Goal: Obtain resource: Download file/media

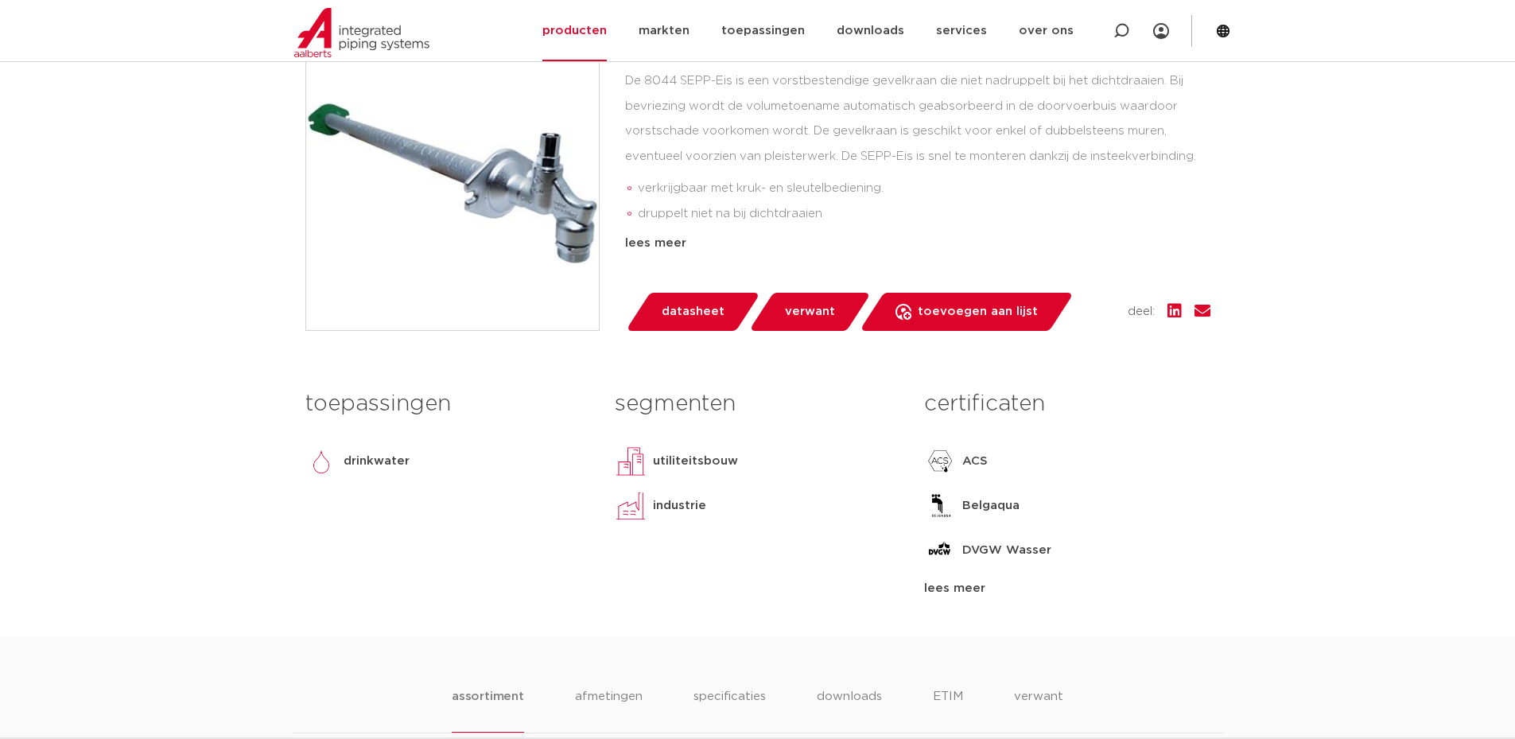
click at [691, 310] on span "datasheet" at bounding box center [693, 311] width 63 height 25
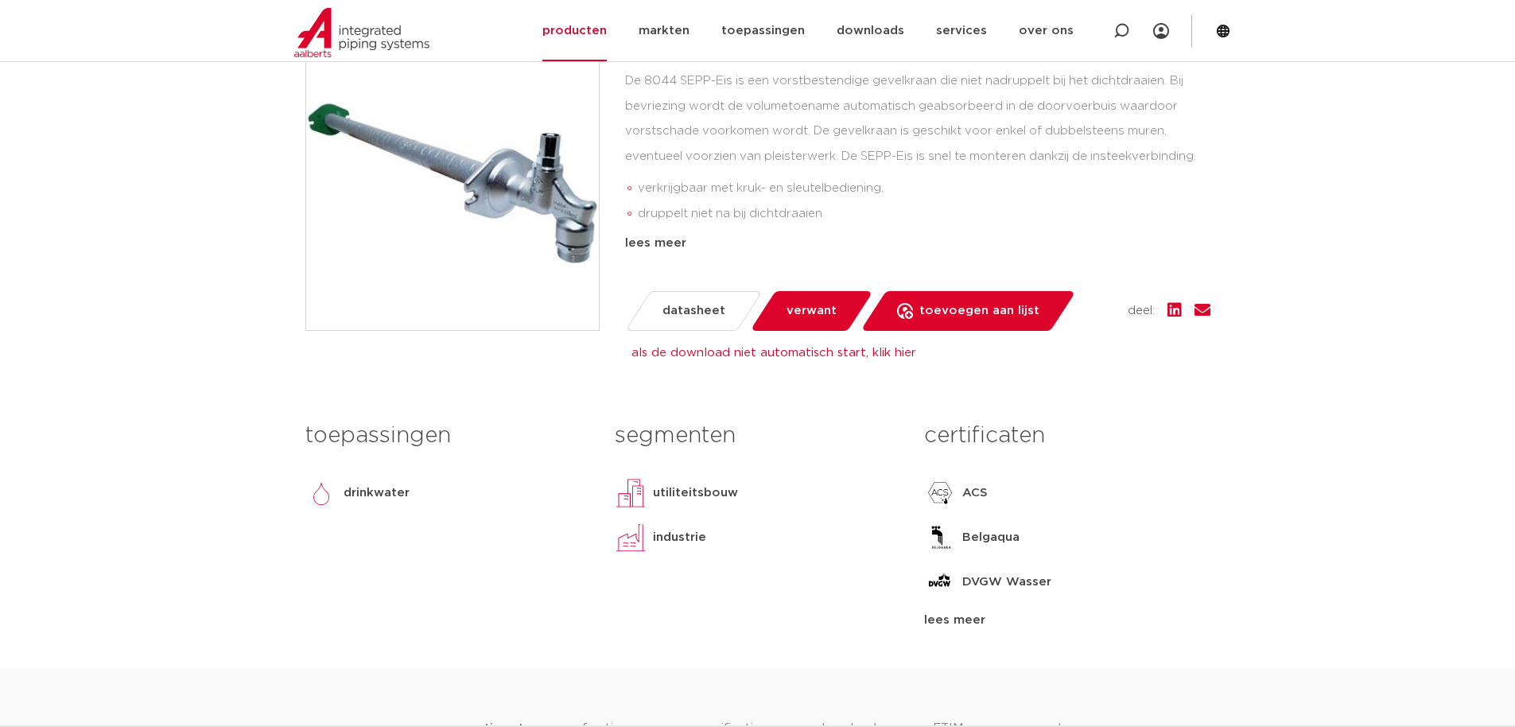
click at [684, 312] on span "datasheet" at bounding box center [694, 310] width 63 height 25
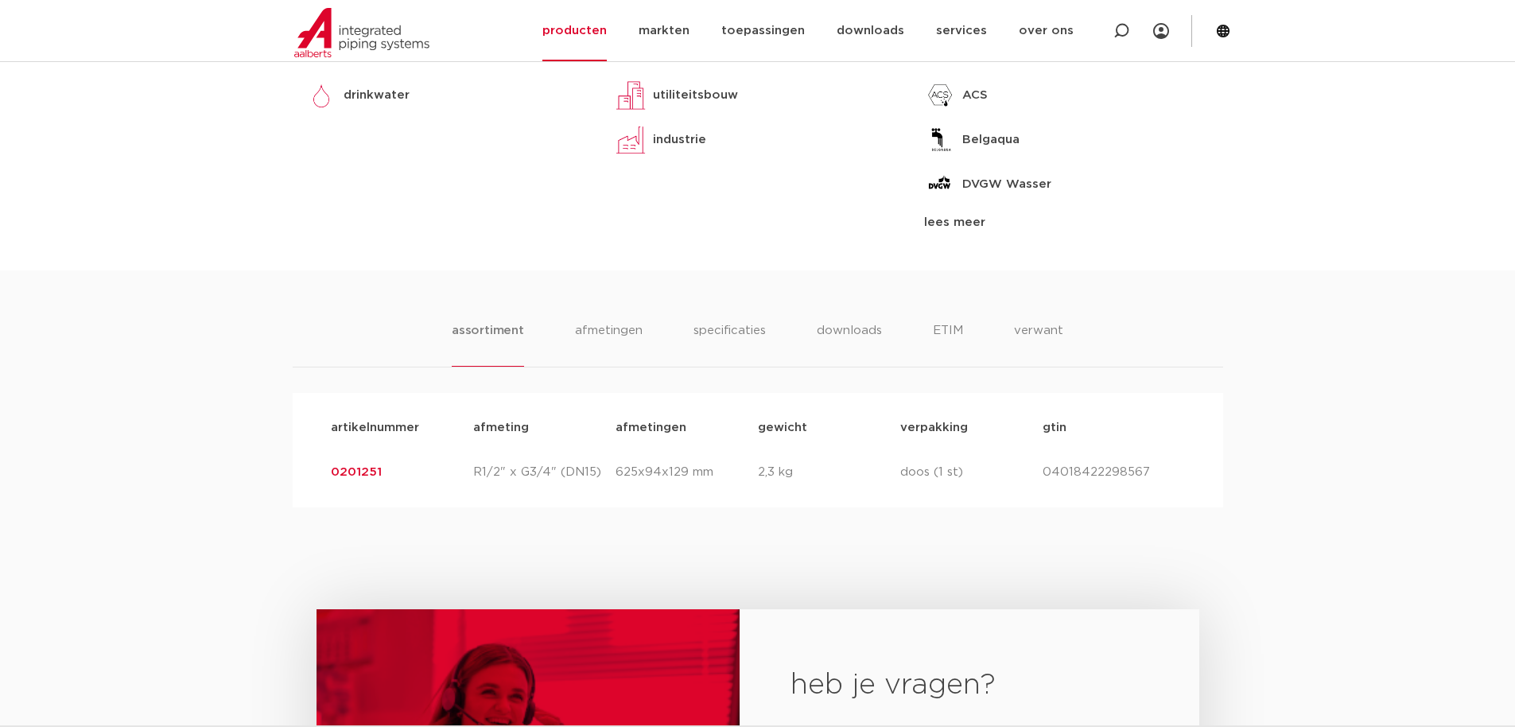
scroll to position [1034, 0]
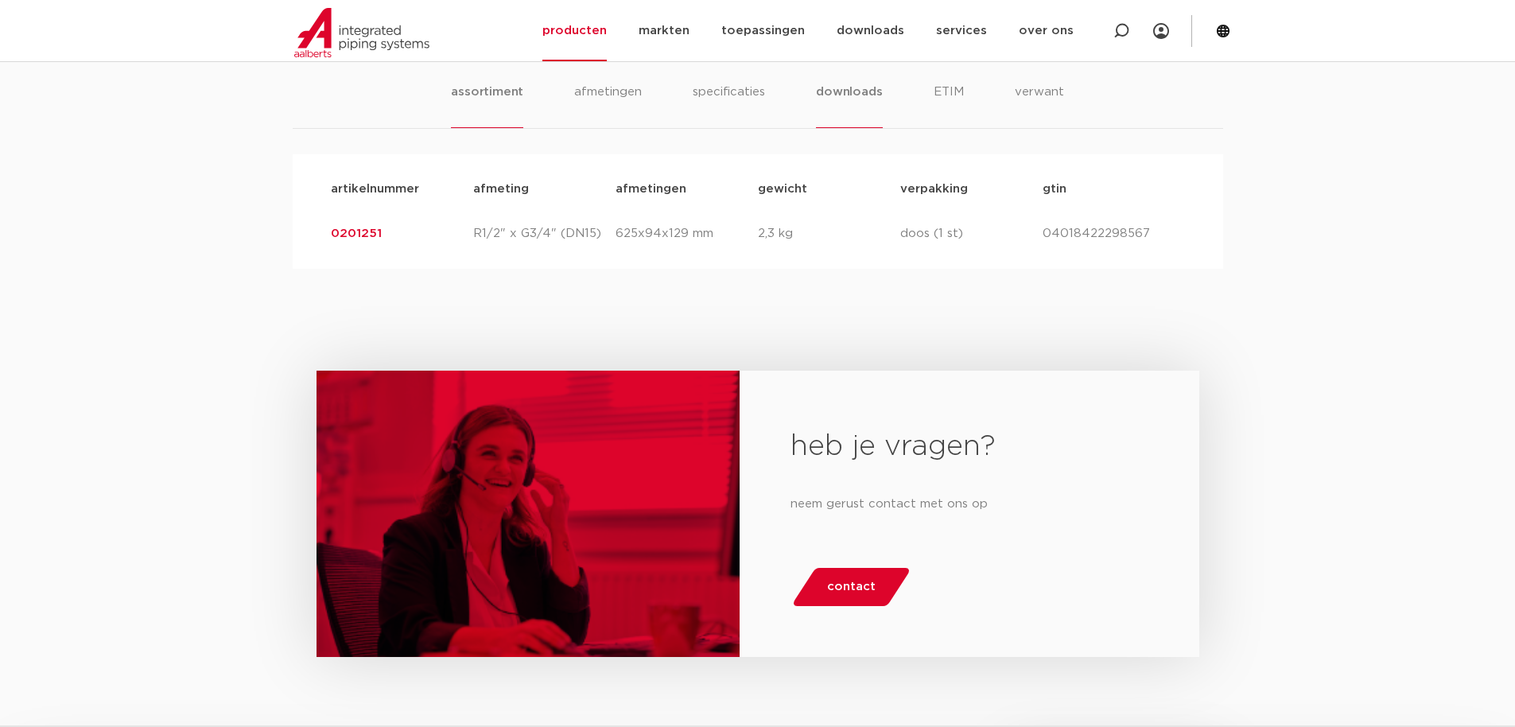
click at [868, 93] on li "downloads" at bounding box center [849, 105] width 66 height 45
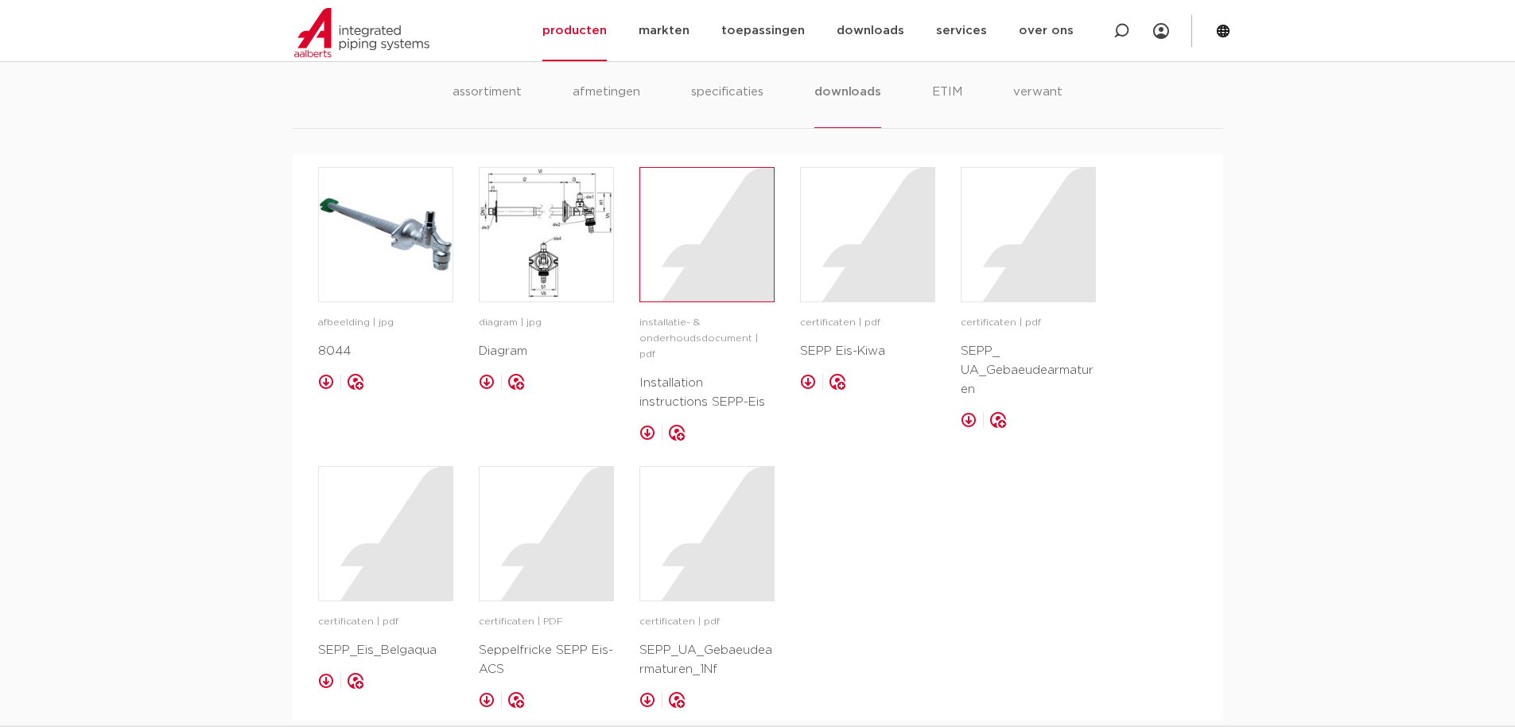
click at [708, 247] on div at bounding box center [707, 235] width 134 height 134
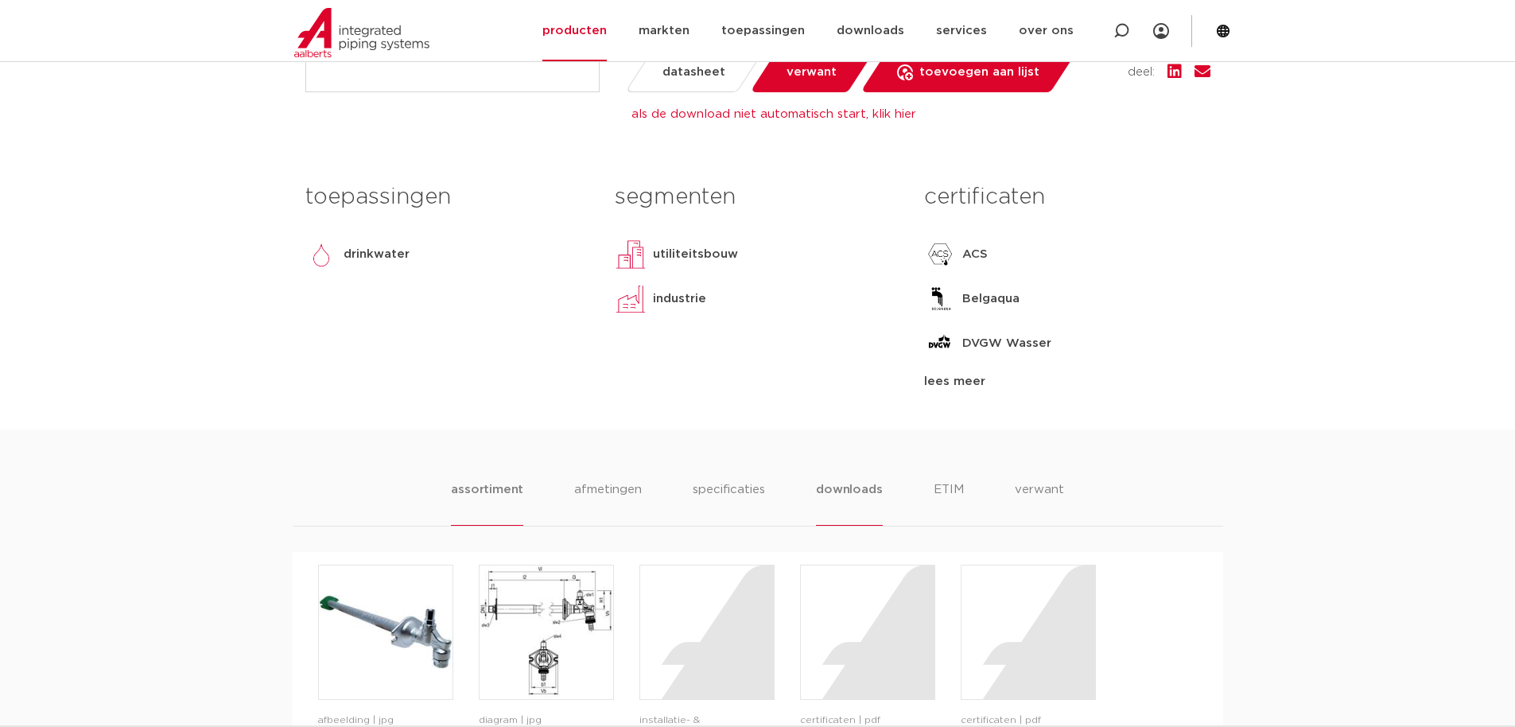
click at [485, 497] on li "assortiment" at bounding box center [487, 502] width 72 height 45
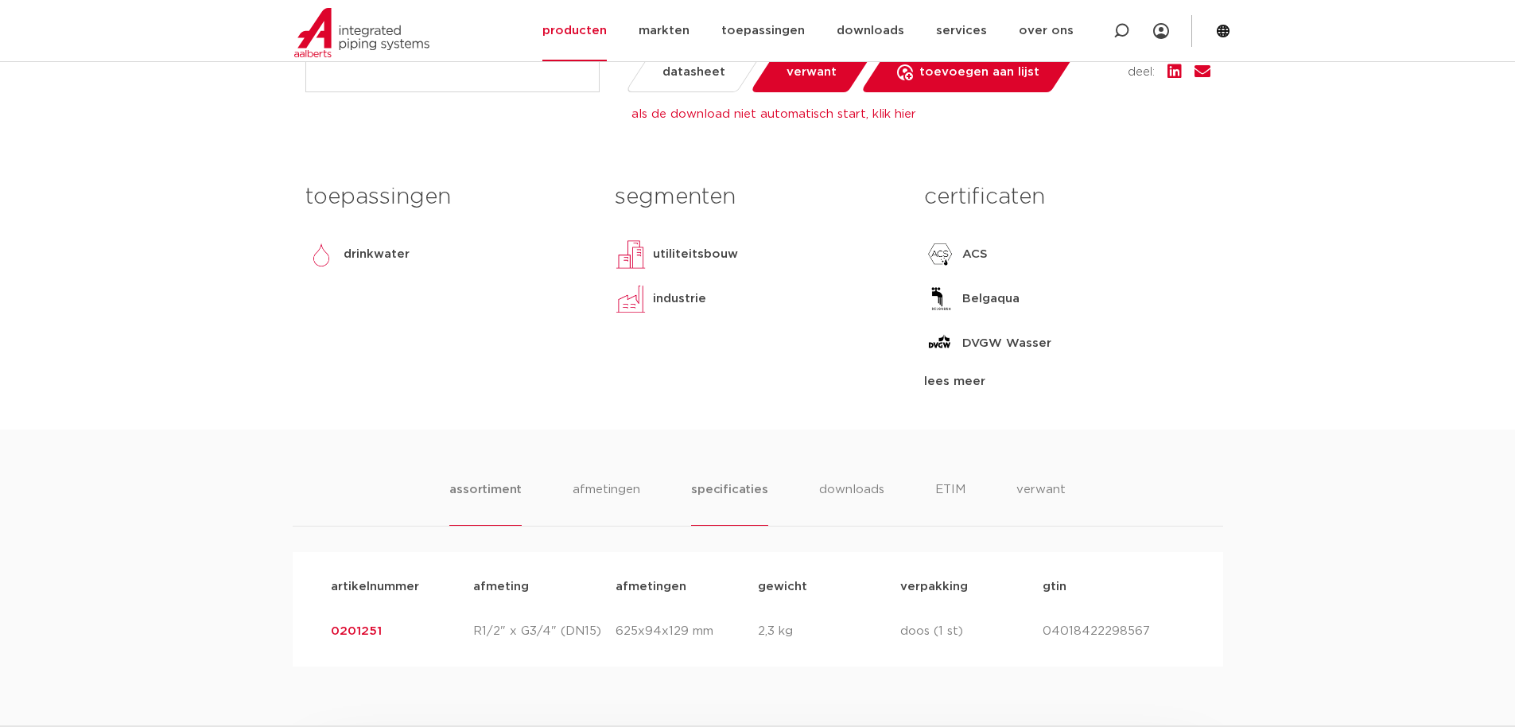
click at [710, 486] on li "specificaties" at bounding box center [729, 502] width 76 height 45
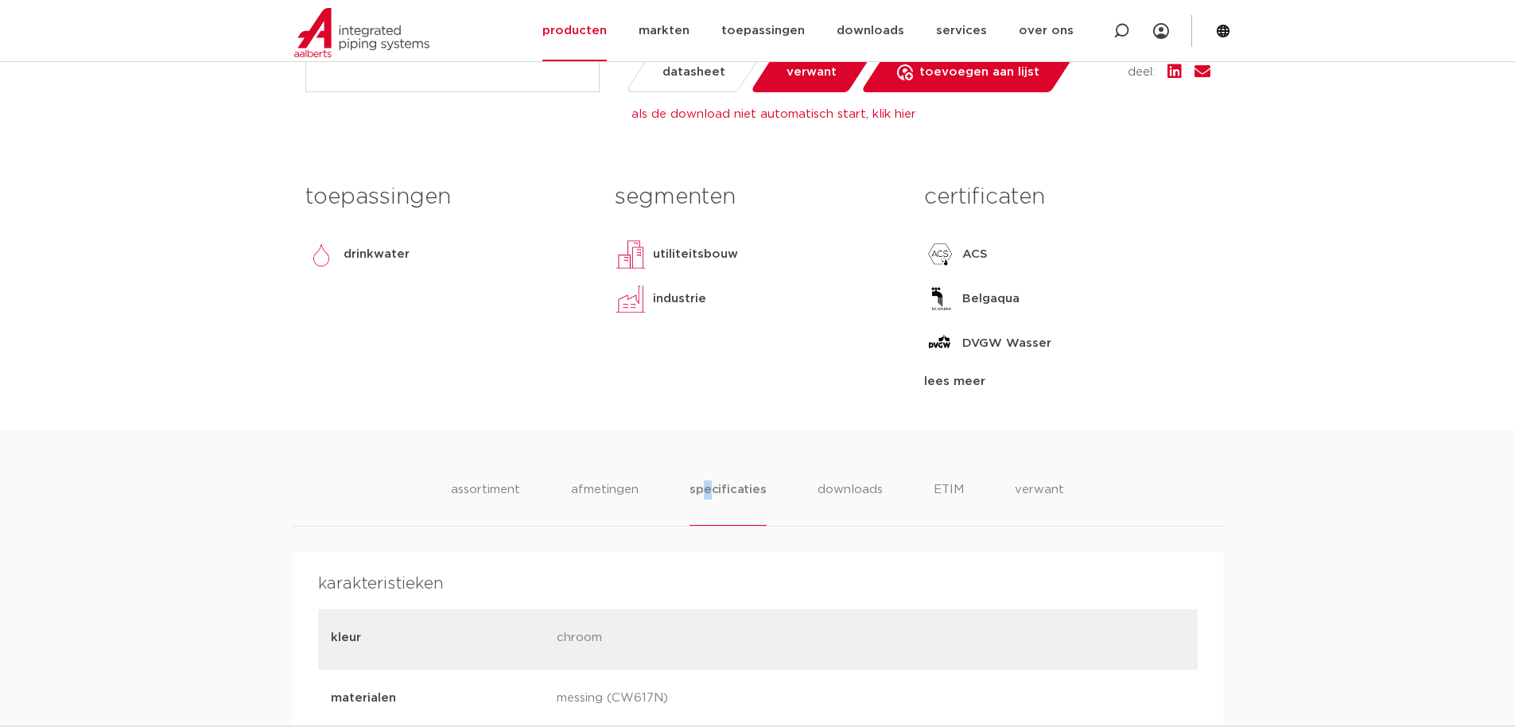
scroll to position [875, 0]
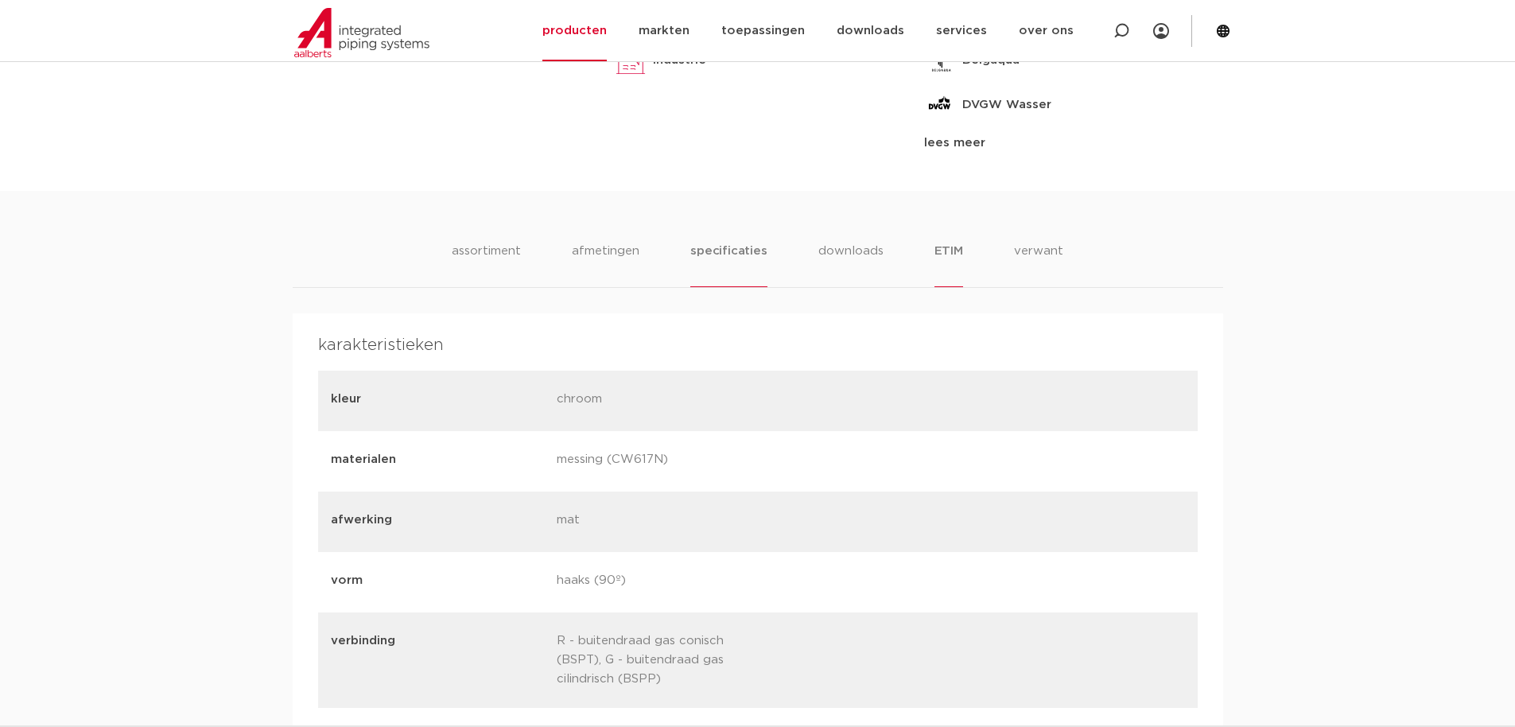
click at [961, 242] on li "ETIM" at bounding box center [949, 264] width 29 height 45
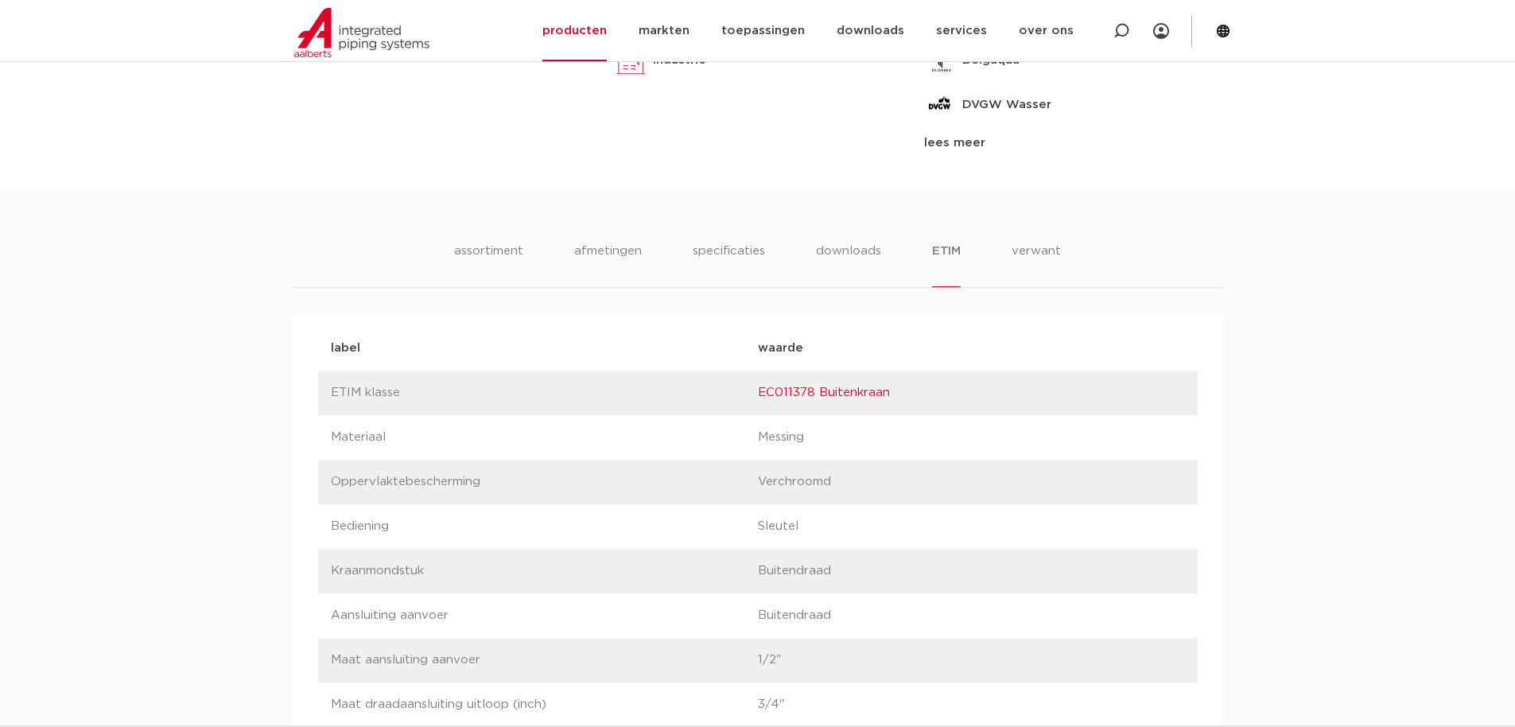
click at [830, 391] on link "EC011378 Buitenkraan" at bounding box center [824, 393] width 132 height 12
click at [1047, 252] on li "verwant" at bounding box center [1036, 264] width 49 height 45
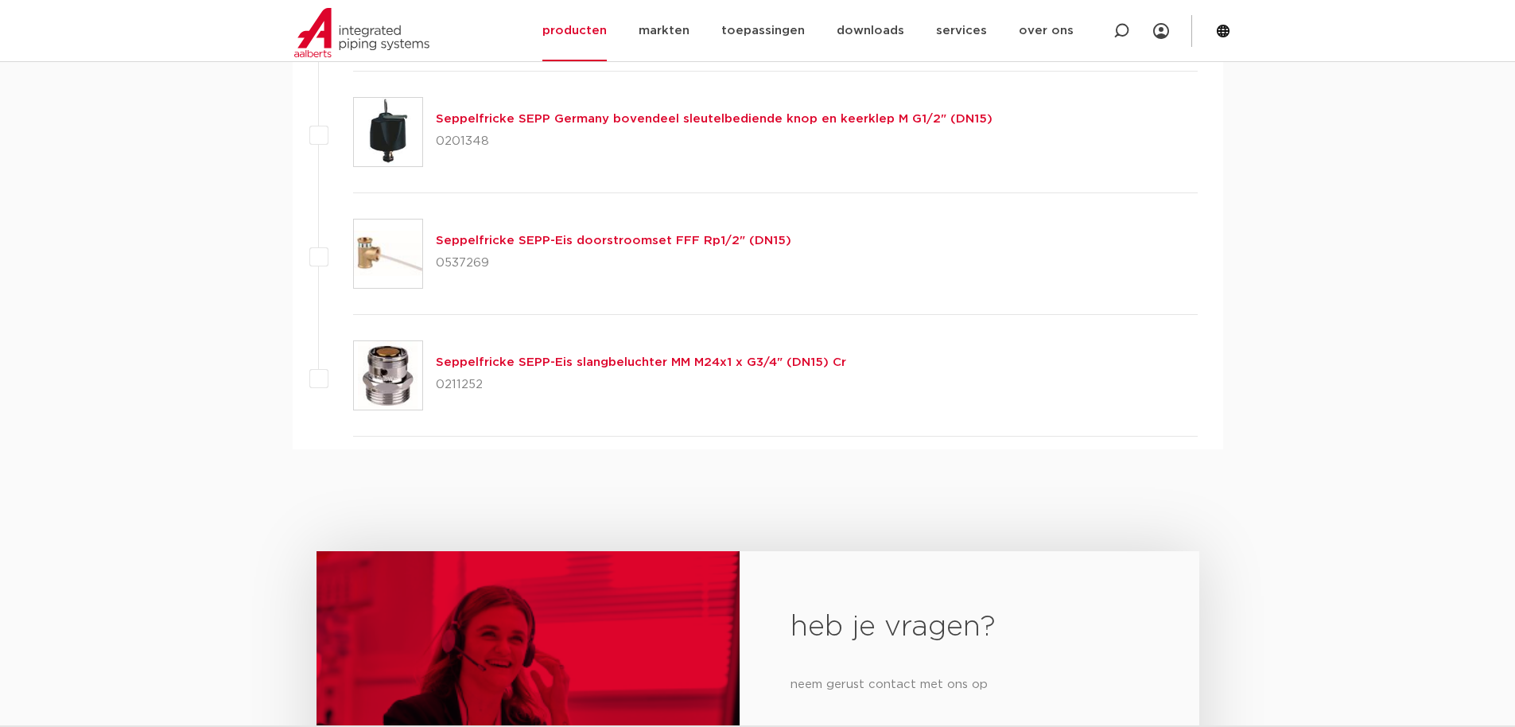
scroll to position [2387, 0]
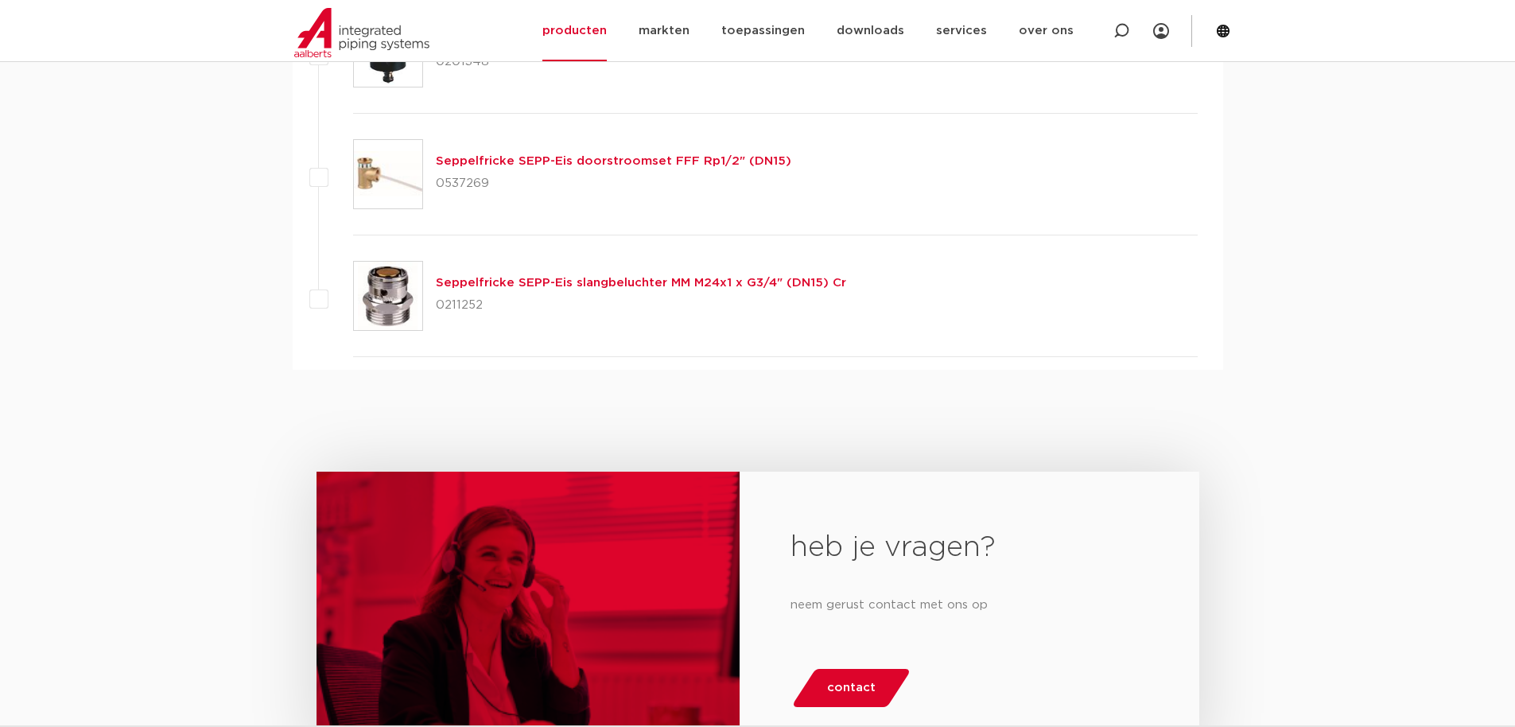
click at [543, 283] on link "Seppelfricke SEPP-Eis slangbeluchter MM M24x1 x G3/4" (DN15) Cr" at bounding box center [641, 283] width 410 height 12
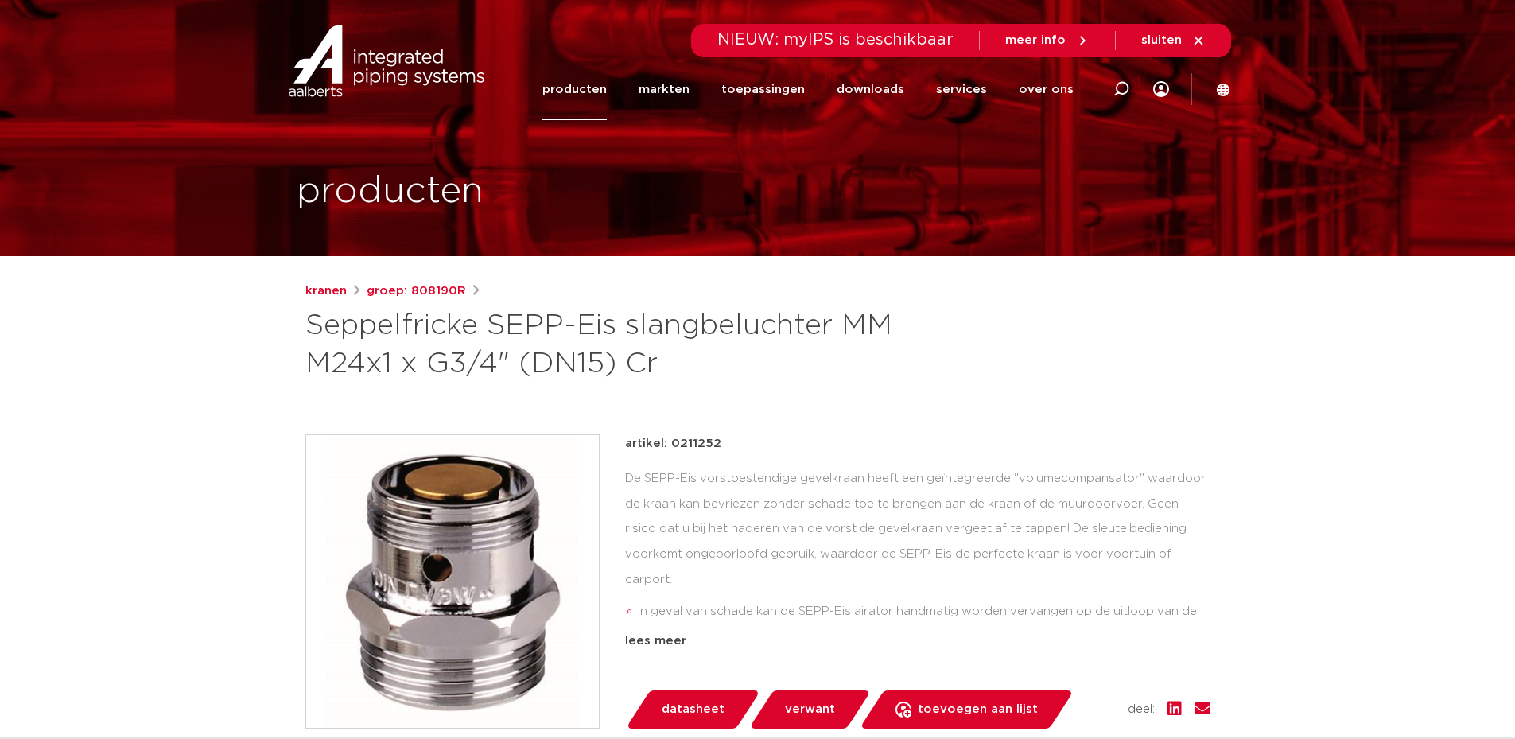
drag, startPoint x: 671, startPoint y: 442, endPoint x: 759, endPoint y: 437, distance: 88.4
click at [759, 437] on div "artikel: 0211252" at bounding box center [918, 443] width 586 height 19
copy p "0211252"
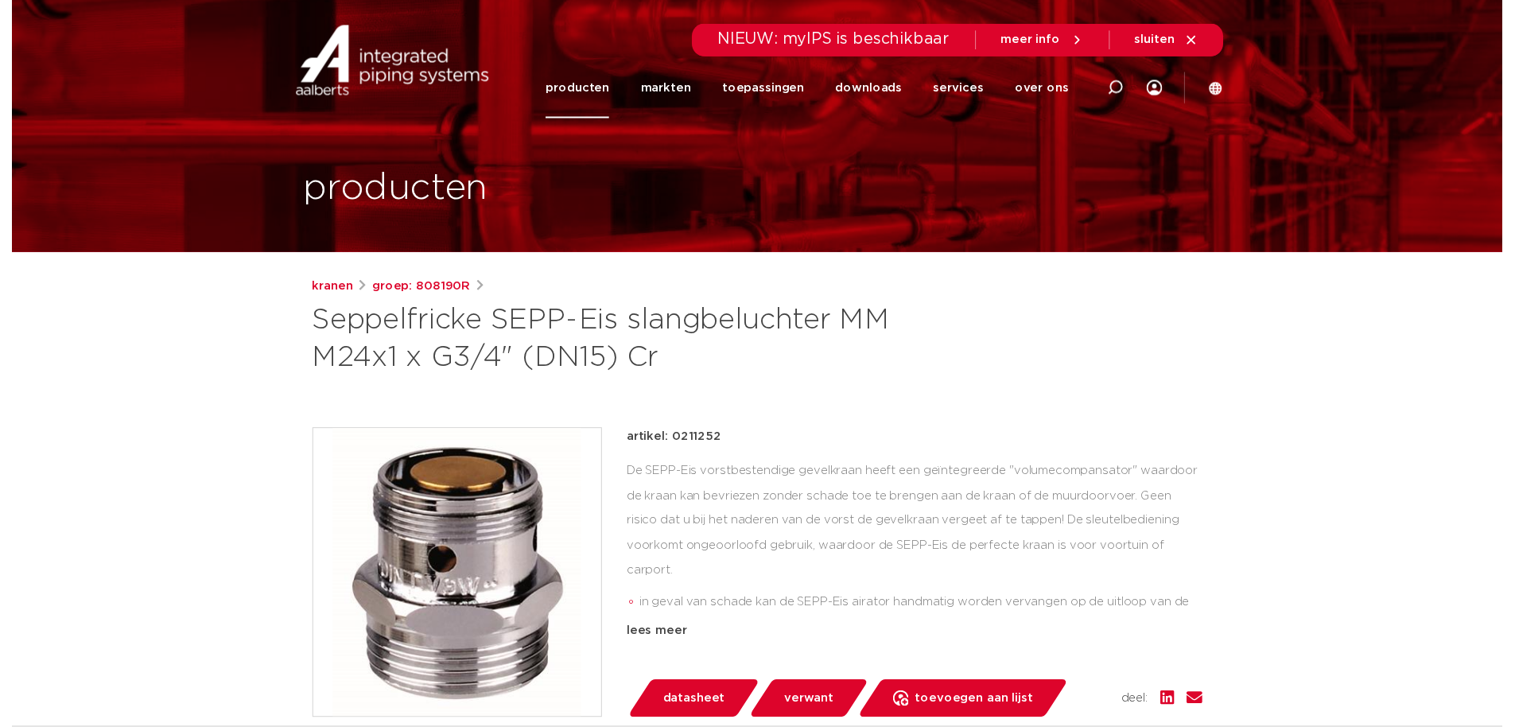
scroll to position [398, 0]
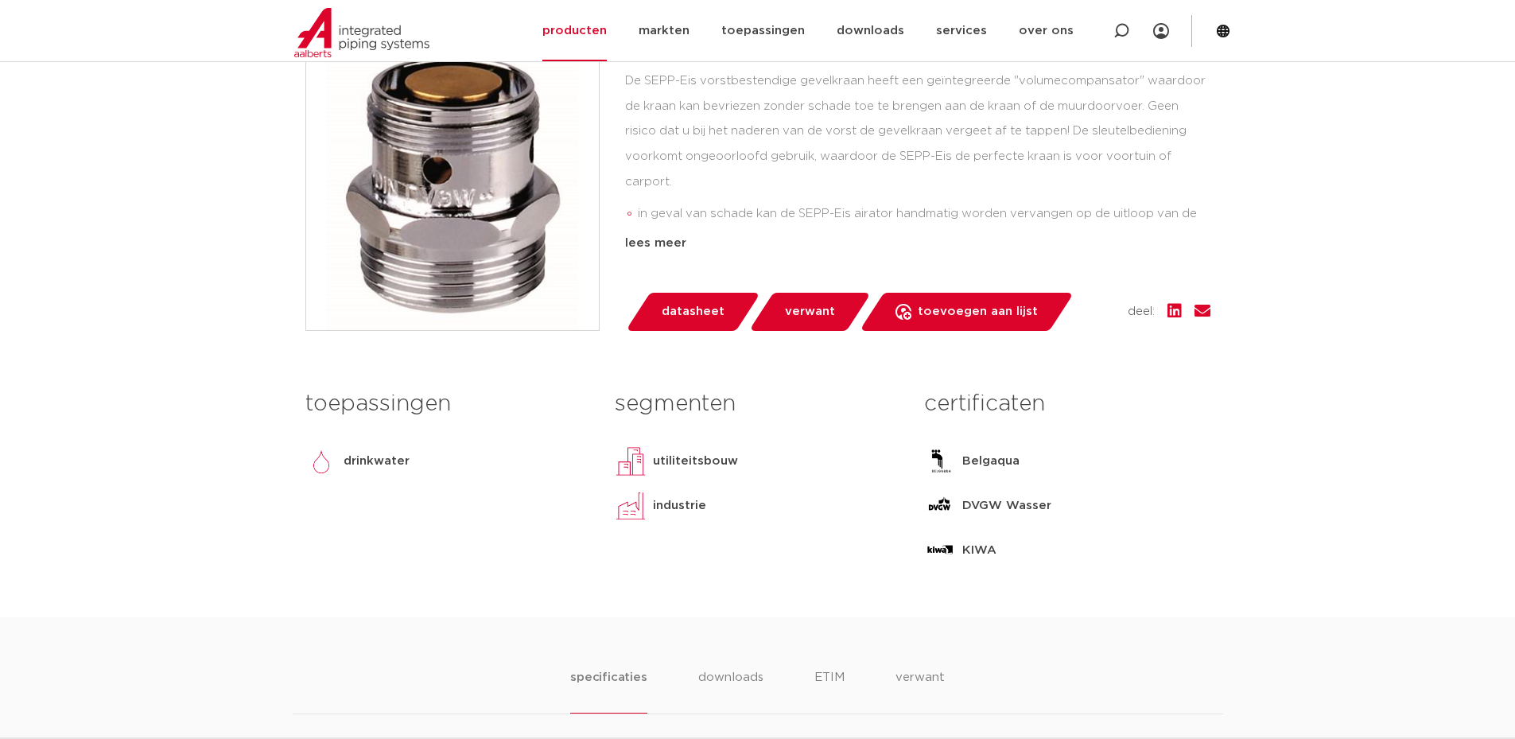
click at [696, 300] on span "datasheet" at bounding box center [693, 311] width 63 height 25
